Goal: Register for event/course

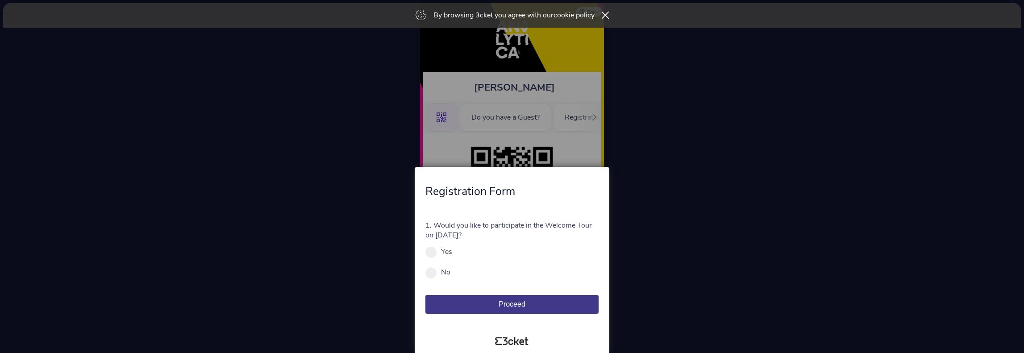
click at [651, 251] on div at bounding box center [512, 176] width 1024 height 353
click at [439, 250] on div "Yes" at bounding box center [511, 252] width 173 height 10
click at [434, 253] on span at bounding box center [430, 252] width 11 height 11
click at [452, 253] on input "Yes" at bounding box center [457, 256] width 10 height 10
radio input "true"
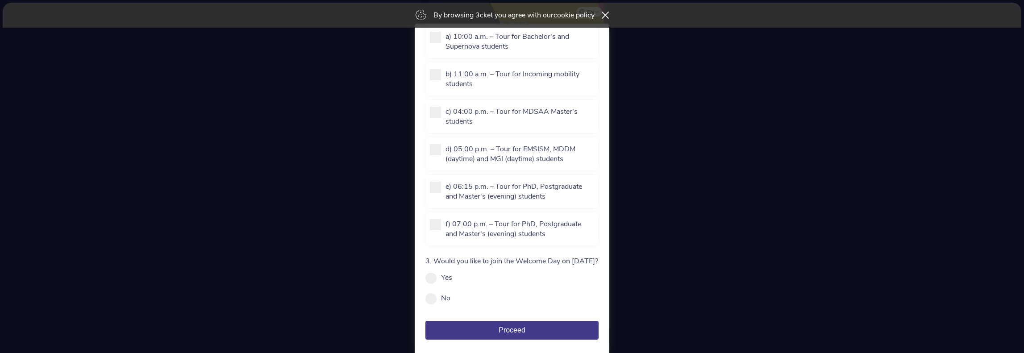
scroll to position [45, 0]
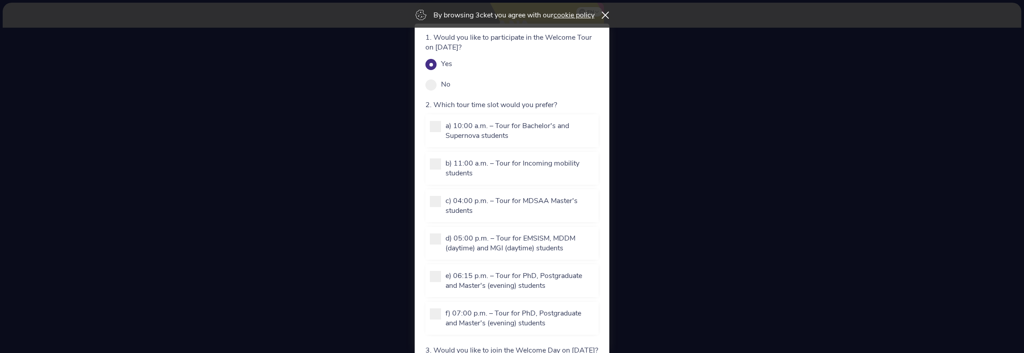
click at [814, 236] on div at bounding box center [512, 176] width 1024 height 353
click at [607, 19] on div "By browsing 3cket you agree with our cookie policy" at bounding box center [512, 15] width 1018 height 25
click at [605, 16] on icon at bounding box center [605, 15] width 8 height 7
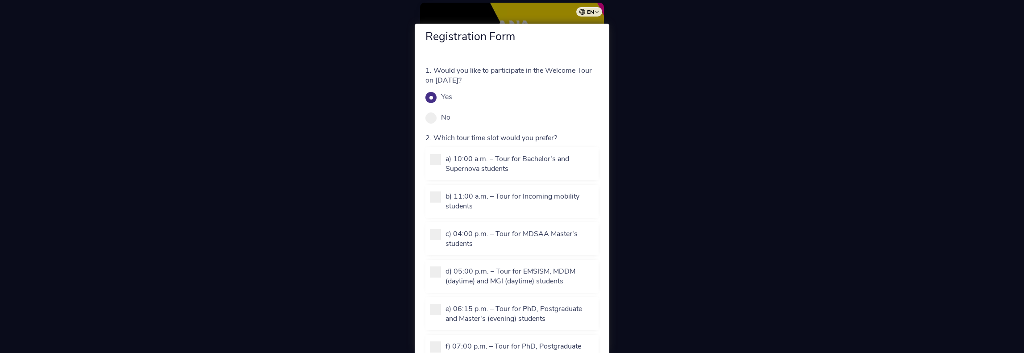
scroll to position [0, 0]
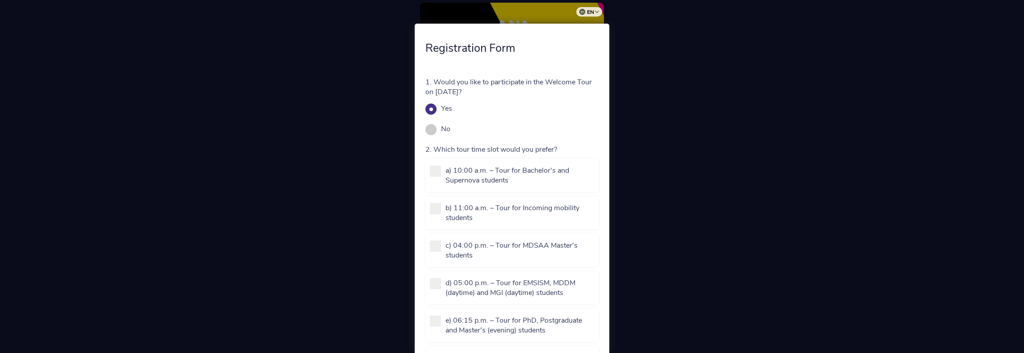
click at [429, 129] on span at bounding box center [430, 129] width 11 height 11
click at [450, 129] on input "No" at bounding box center [455, 134] width 10 height 10
radio input "true"
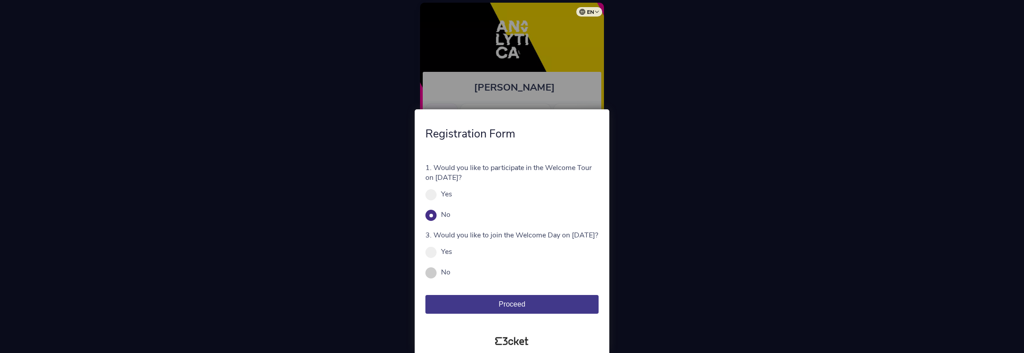
click at [430, 270] on span at bounding box center [430, 272] width 11 height 11
click at [450, 272] on input "No" at bounding box center [455, 277] width 10 height 10
radio input "true"
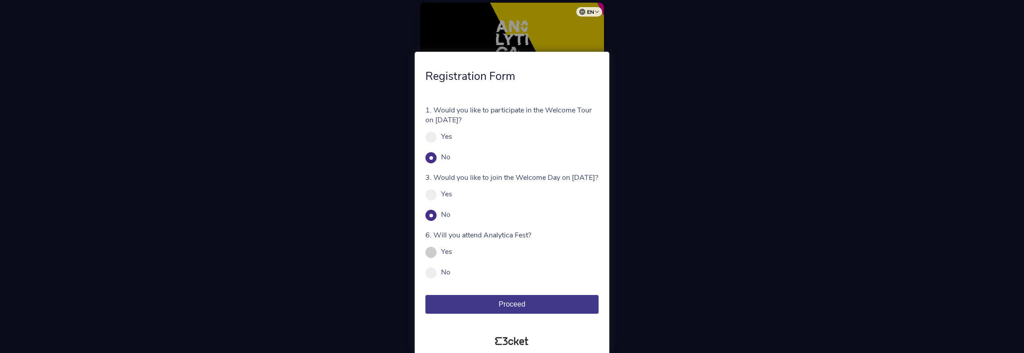
click at [431, 252] on span at bounding box center [430, 252] width 11 height 11
click at [452, 252] on input "Yes" at bounding box center [457, 256] width 10 height 10
radio input "true"
click at [494, 301] on button "Proceed" at bounding box center [511, 304] width 173 height 19
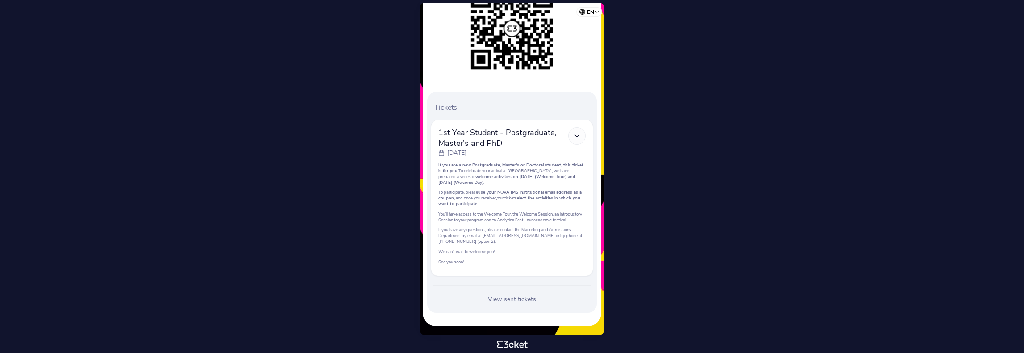
scroll to position [166, 0]
click at [492, 300] on div "View sent tickets" at bounding box center [512, 299] width 162 height 9
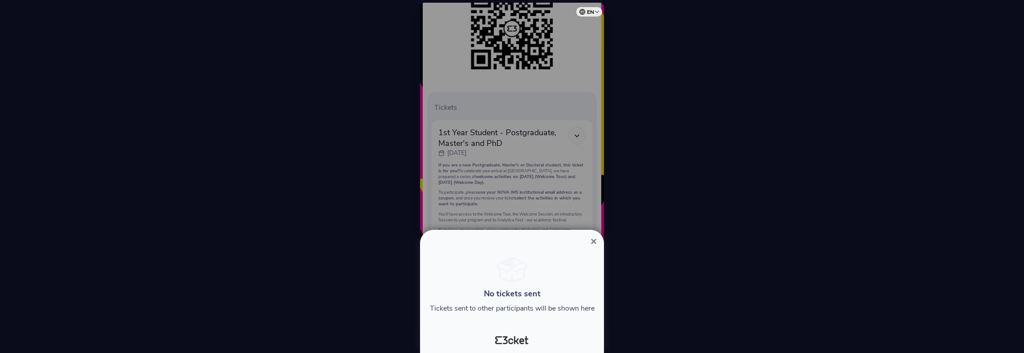
click at [591, 241] on span "×" at bounding box center [593, 241] width 6 height 12
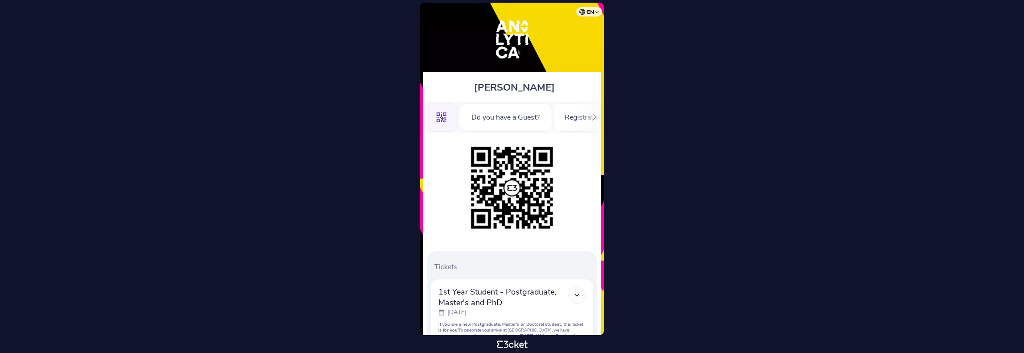
click at [594, 115] on icon at bounding box center [594, 117] width 7 height 7
click at [431, 118] on icon at bounding box center [429, 117] width 7 height 7
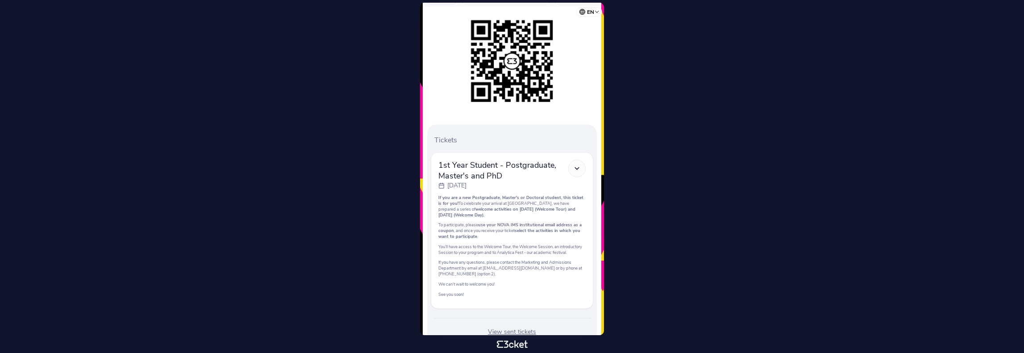
scroll to position [134, 0]
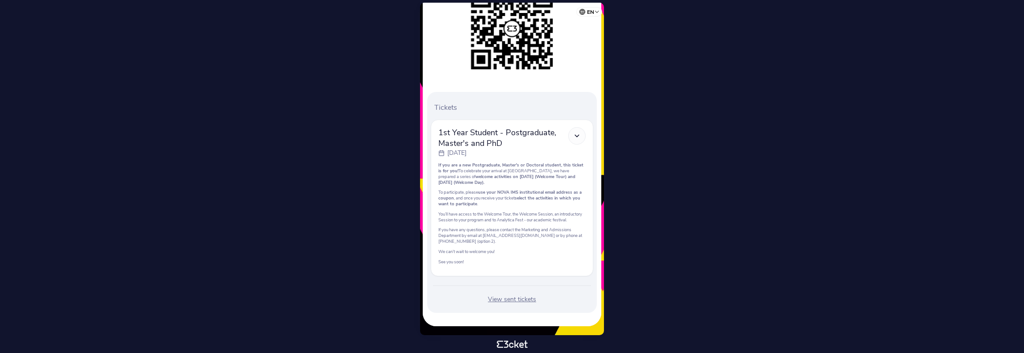
scroll to position [166, 0]
